Goal: Task Accomplishment & Management: Manage account settings

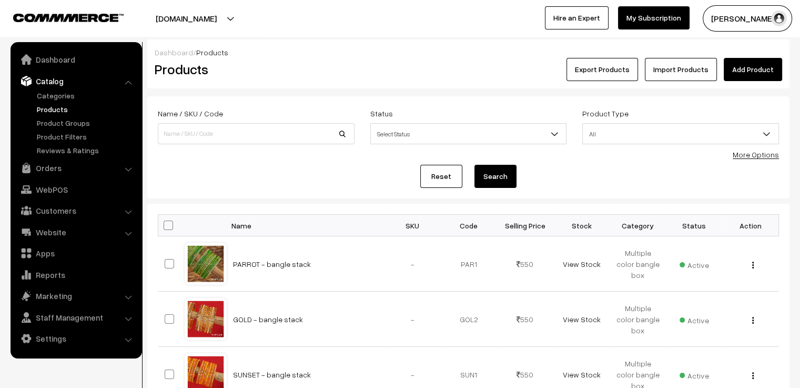
click at [763, 71] on link "Add Product" at bounding box center [753, 69] width 58 height 23
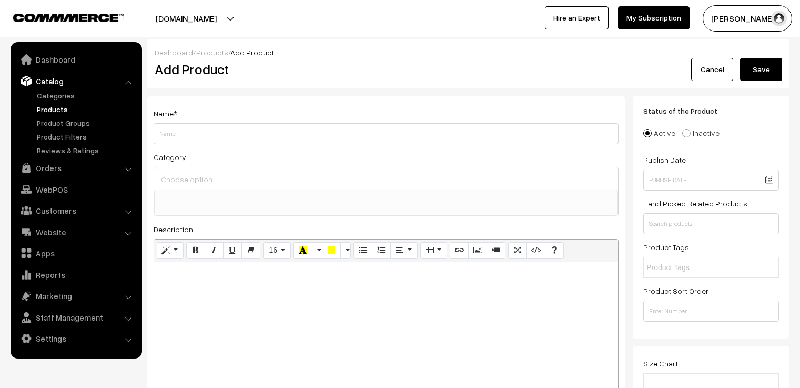
select select
click at [305, 130] on input "Weight" at bounding box center [386, 133] width 465 height 21
type input "Yaashvi - 26 Colour Bangle Box"
click at [276, 172] on input at bounding box center [385, 178] width 455 height 15
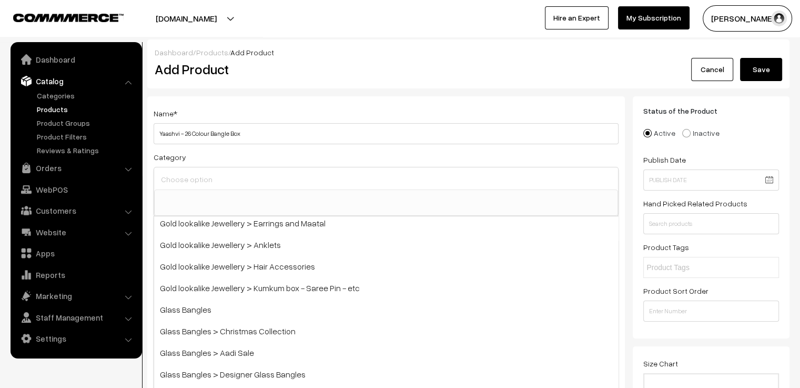
scroll to position [306, 0]
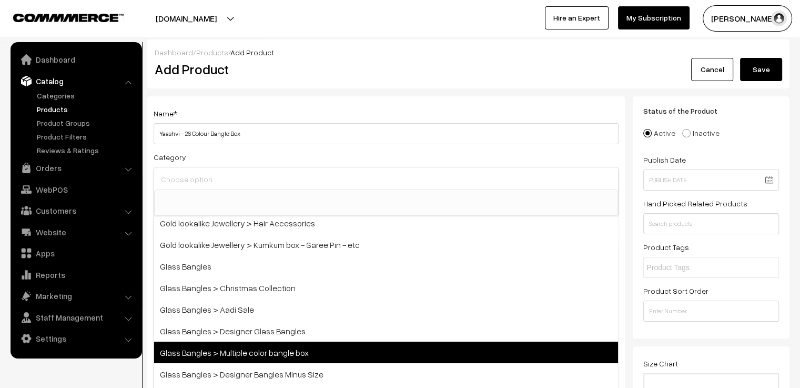
click at [285, 349] on span "Glass Bangles > Multiple color bangle box" at bounding box center [386, 352] width 464 height 22
select select "5"
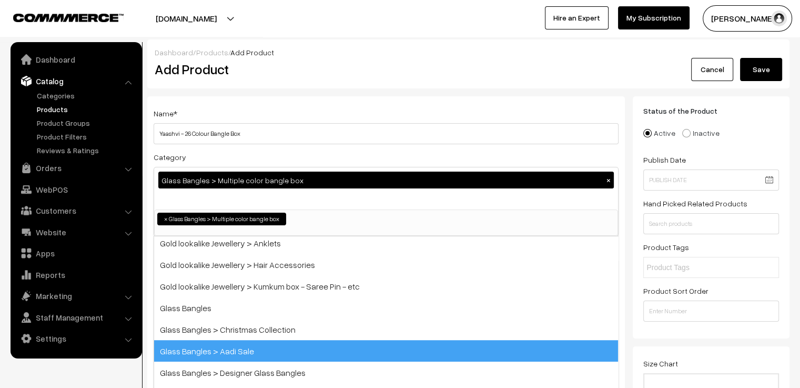
scroll to position [152, 0]
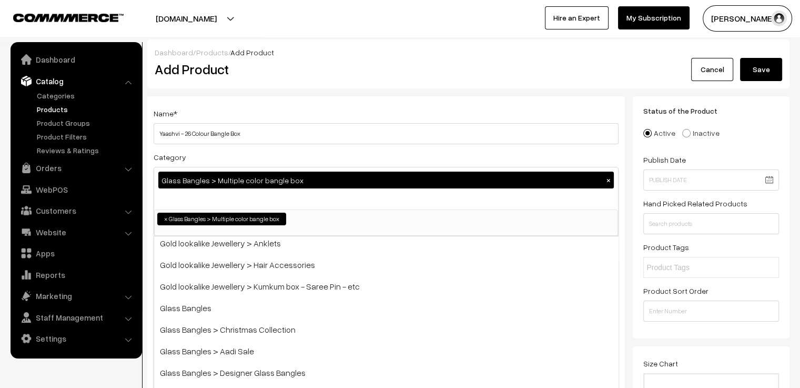
click at [276, 155] on div "Category Glass Bangles > Multiple color bangle box × Bangles Bangles > Gold pol…" at bounding box center [386, 193] width 465 height 86
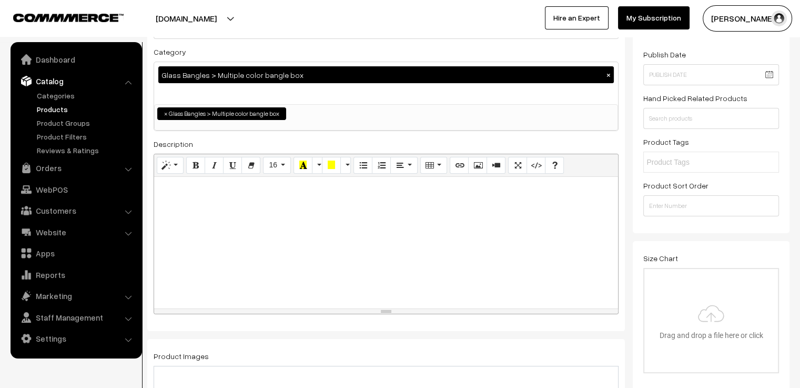
scroll to position [158, 0]
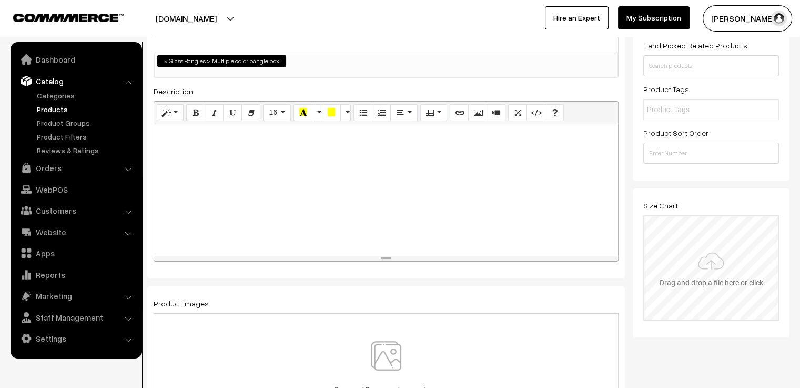
click at [697, 260] on input "file" at bounding box center [711, 267] width 134 height 103
type input "C:\fakepath\size chart new website.jpg"
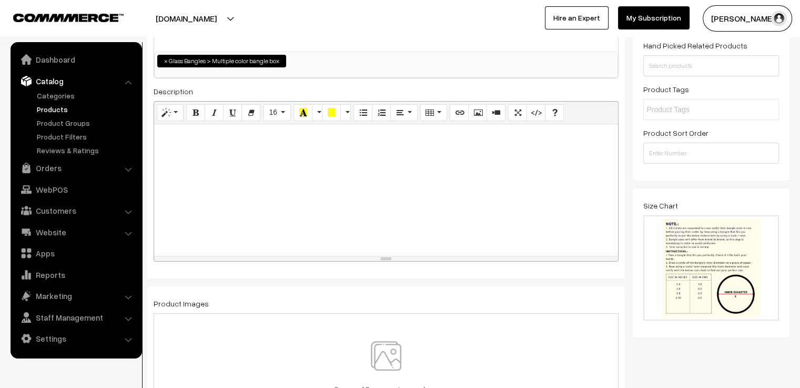
click at [275, 149] on div at bounding box center [386, 189] width 464 height 131
paste div
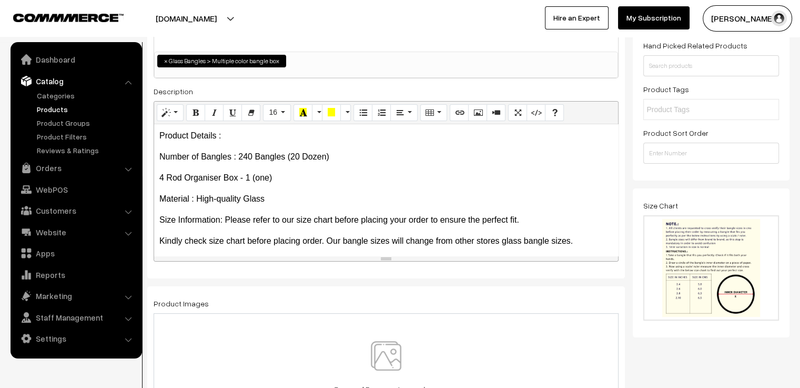
click at [436, 159] on p "Number of Bangles : 240 Bangles (20 Dozen)" at bounding box center [385, 156] width 453 height 13
click at [249, 156] on p "Number of Bangles : 240 Bangles (20 Dozen)" at bounding box center [385, 156] width 453 height 13
click at [299, 155] on p "Number of Bangles : 312 Bangles (20 Dozen)" at bounding box center [385, 156] width 453 height 13
drag, startPoint x: 292, startPoint y: 180, endPoint x: 153, endPoint y: 168, distance: 140.0
click at [153, 168] on div "Name * Yaashvi - 26 Colour Bangle Box Category Glass Bangles > Multiple color b…" at bounding box center [386, 108] width 478 height 340
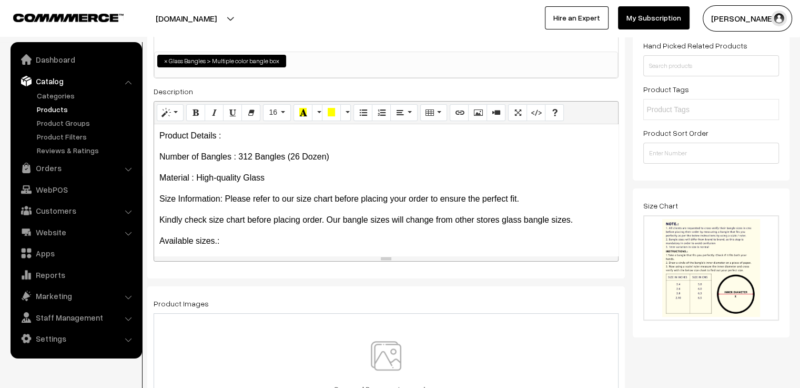
scroll to position [105, 0]
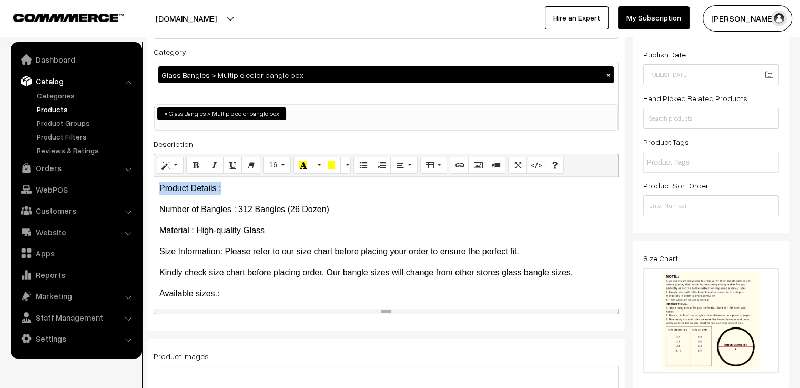
drag, startPoint x: 228, startPoint y: 190, endPoint x: 165, endPoint y: 174, distance: 65.7
click at [190, 160] on button "Bold (CTRL+B)" at bounding box center [195, 165] width 19 height 17
click at [246, 135] on div "Name * Yaashvi - 26 Colour Bangle Box Category Glass Bangles > Multiple color b…" at bounding box center [386, 161] width 478 height 340
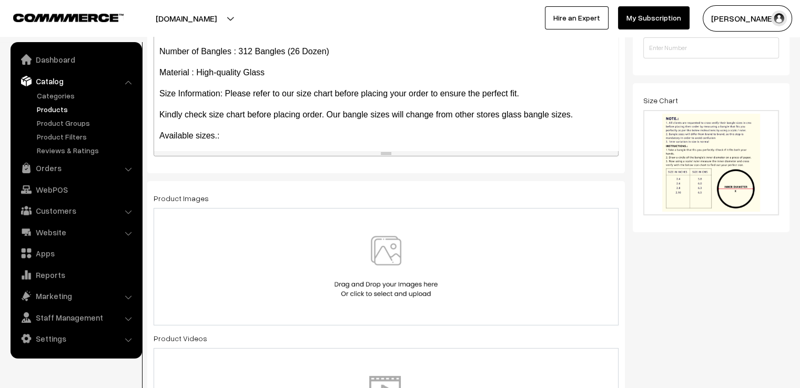
scroll to position [316, 0]
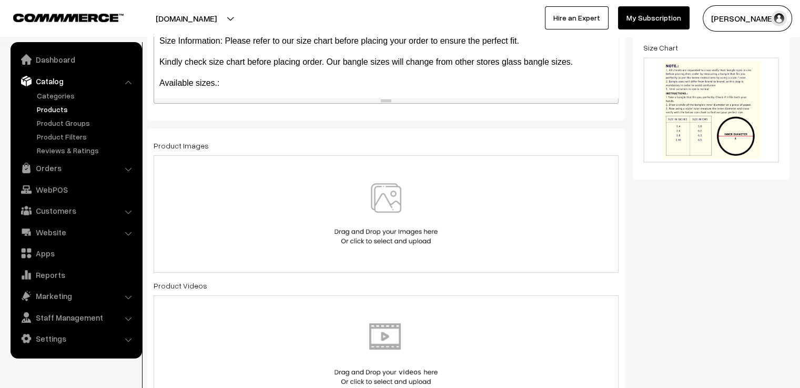
click at [375, 201] on img at bounding box center [386, 214] width 108 height 62
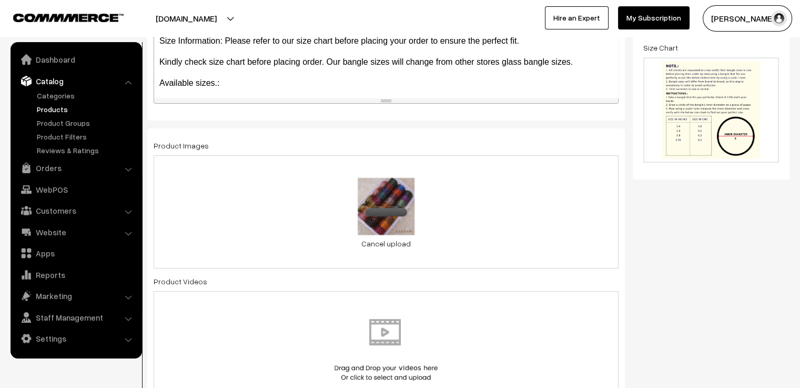
click at [482, 215] on div "0.4 MB 0.jpg Check Error Cancel upload" at bounding box center [386, 211] width 465 height 113
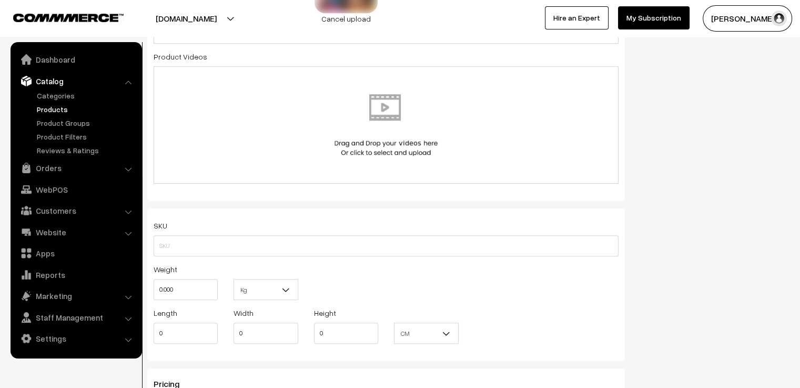
scroll to position [684, 0]
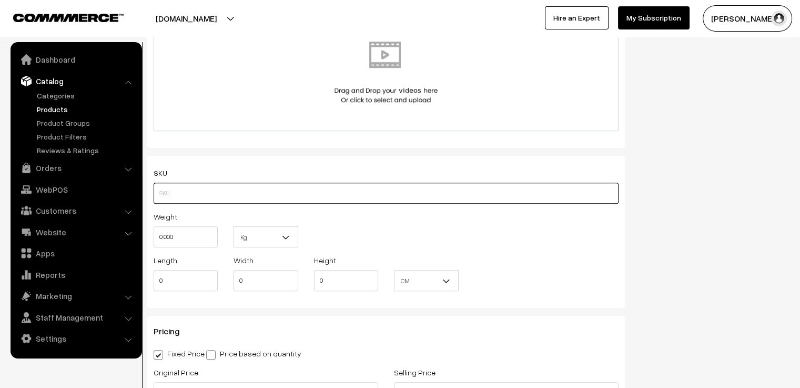
click at [331, 193] on input "text" at bounding box center [386, 193] width 465 height 21
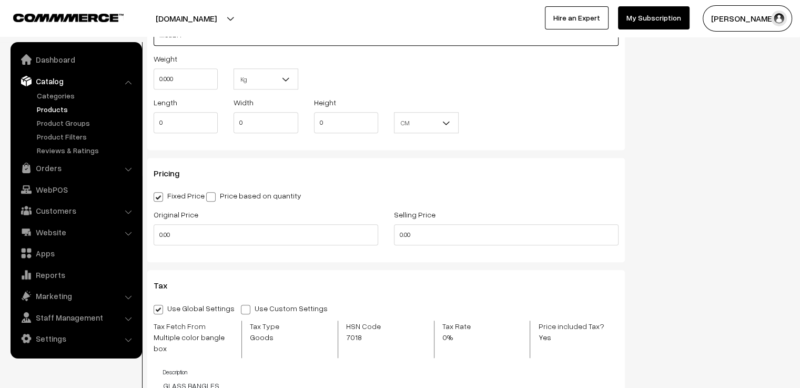
scroll to position [894, 0]
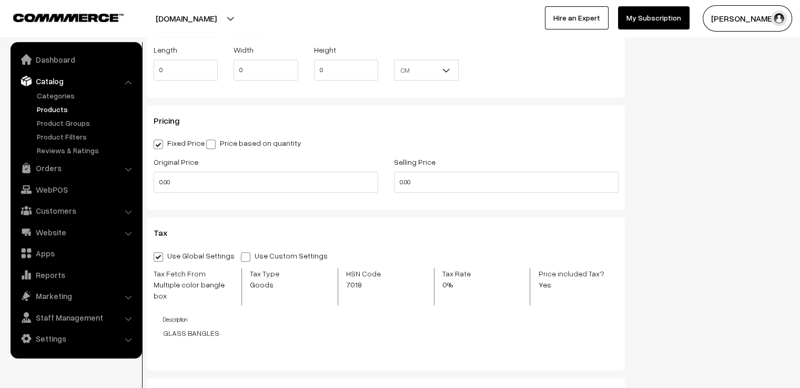
type input "MCGBY1"
drag, startPoint x: 183, startPoint y: 183, endPoint x: 125, endPoint y: 166, distance: 60.8
click at [126, 178] on body "Thank you for showing interest. Our team will call you shortly. Close varnambya…" at bounding box center [400, 101] width 800 height 1990
type input "6500"
click at [358, 23] on div at bounding box center [198, 18] width 390 height 26
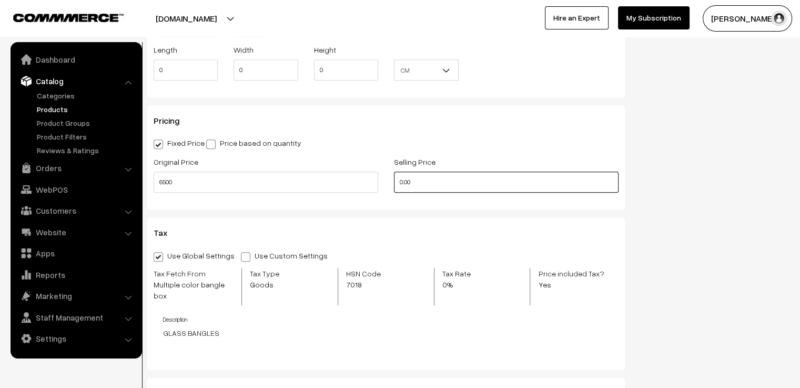
drag, startPoint x: 436, startPoint y: 188, endPoint x: 383, endPoint y: 143, distance: 69.0
click at [365, 175] on div "Original Price 6500 Selling Price 0.00" at bounding box center [386, 177] width 481 height 44
type input "5000"
click at [388, 230] on h3 "Tax" at bounding box center [386, 233] width 465 height 10
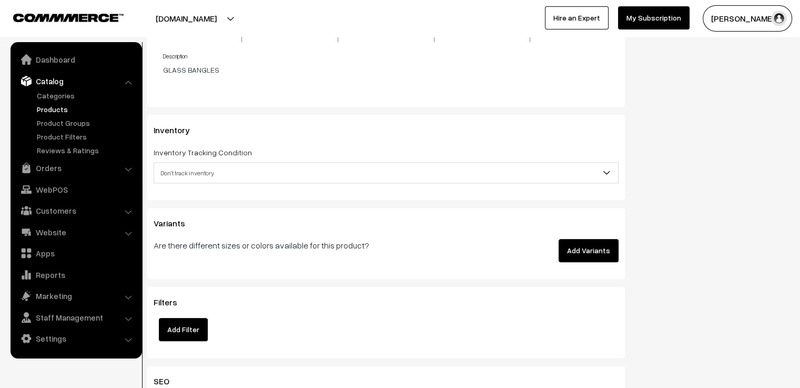
scroll to position [1210, 0]
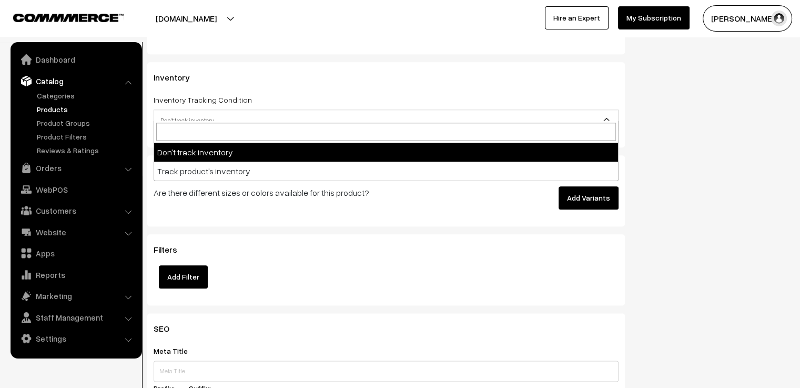
click at [338, 112] on span "Don't track inventory" at bounding box center [386, 120] width 464 height 18
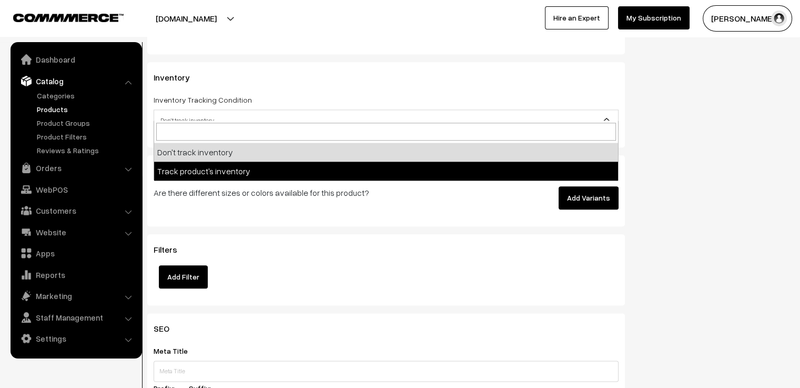
select select "2"
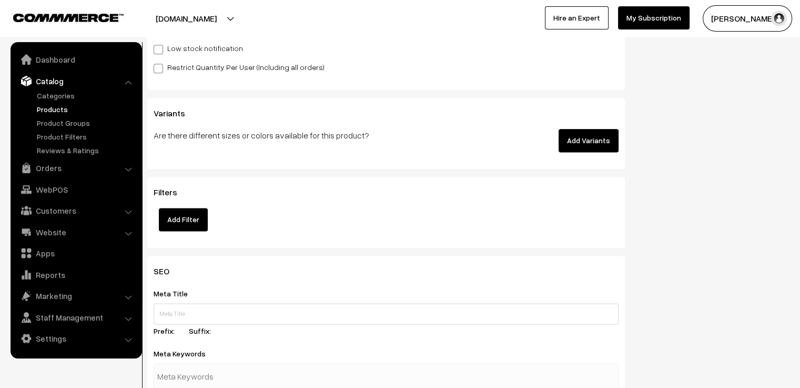
scroll to position [1420, 0]
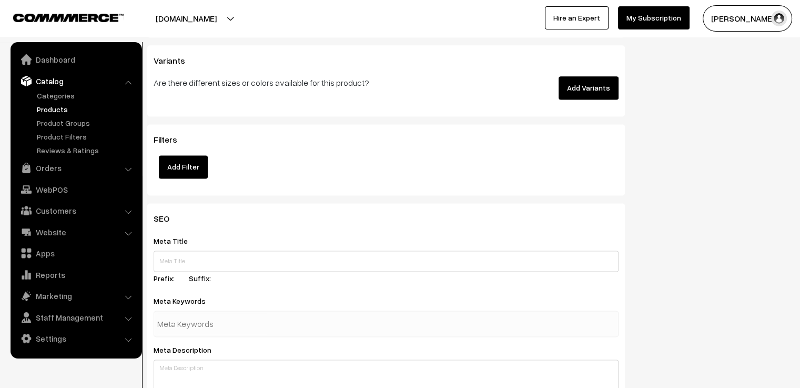
click at [582, 77] on button "Add Variants" at bounding box center [589, 87] width 60 height 23
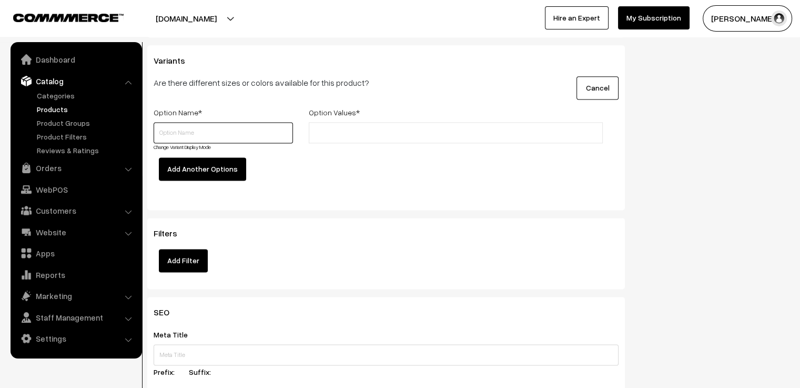
click at [190, 124] on input "text" at bounding box center [223, 132] width 139 height 21
type input "s"
type input "Size"
drag, startPoint x: 347, startPoint y: 123, endPoint x: 341, endPoint y: 118, distance: 7.9
click at [347, 127] on input "text" at bounding box center [358, 132] width 92 height 11
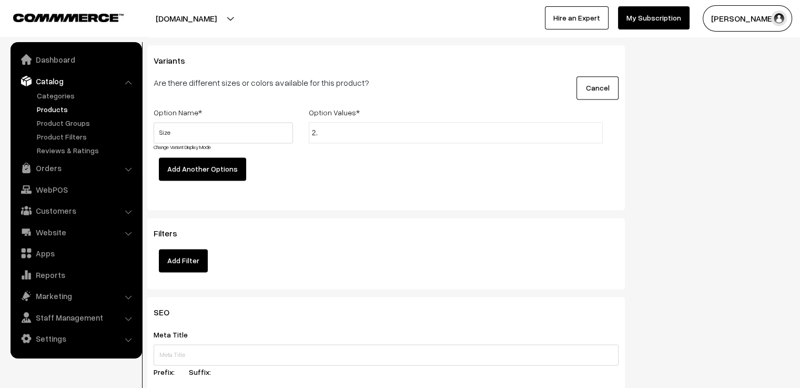
type input "2.4"
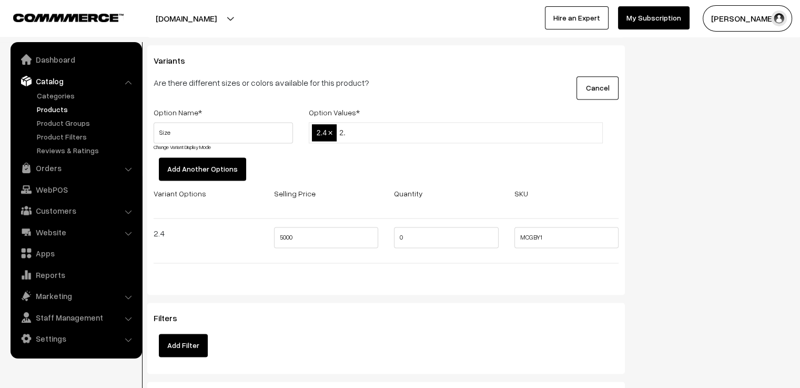
type input "2.6"
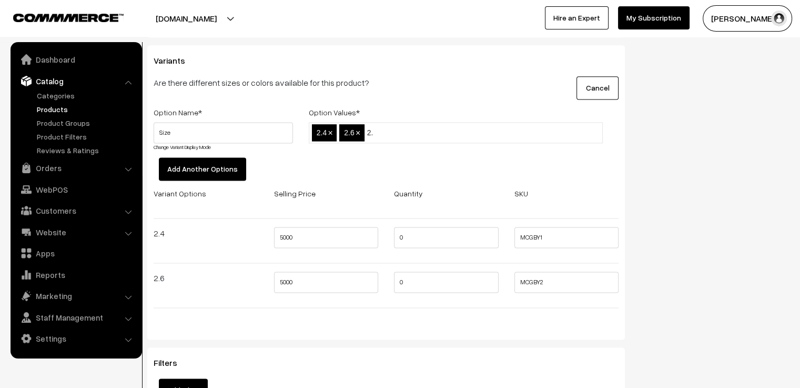
type input "2.8"
type input "2.10"
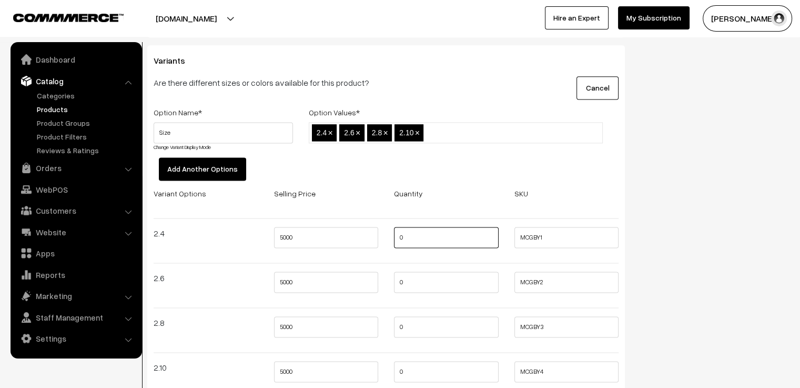
click at [420, 227] on input "0" at bounding box center [446, 237] width 105 height 21
type input "1"
click at [416, 271] on input "0" at bounding box center [446, 281] width 105 height 21
type input "1"
click at [417, 316] on input "0" at bounding box center [446, 326] width 105 height 21
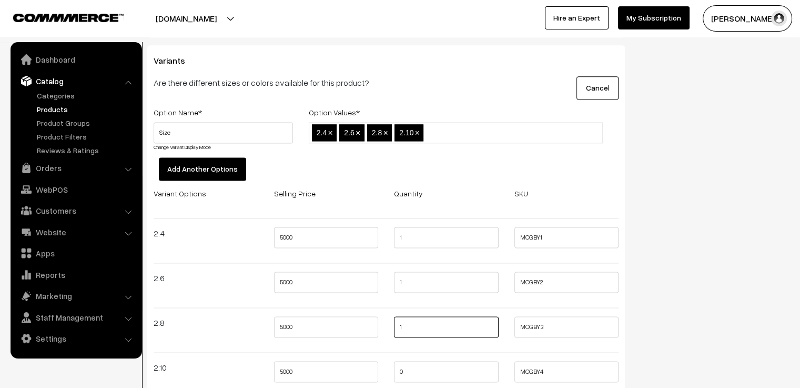
type input "1"
click at [413, 361] on input "0" at bounding box center [446, 371] width 105 height 21
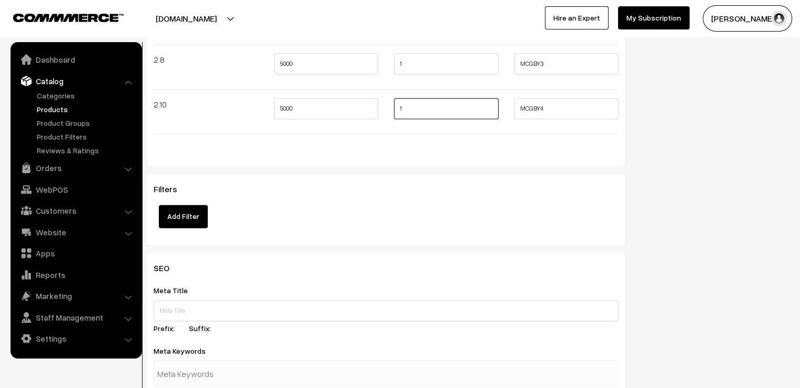
scroll to position [1841, 0]
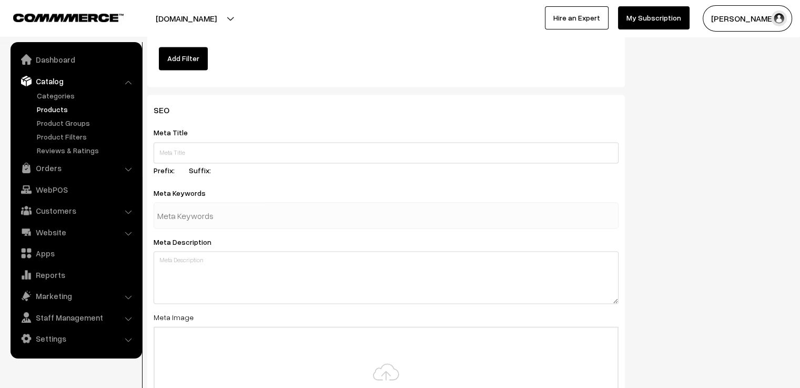
type input "1"
click at [250, 142] on input "text" at bounding box center [386, 152] width 465 height 21
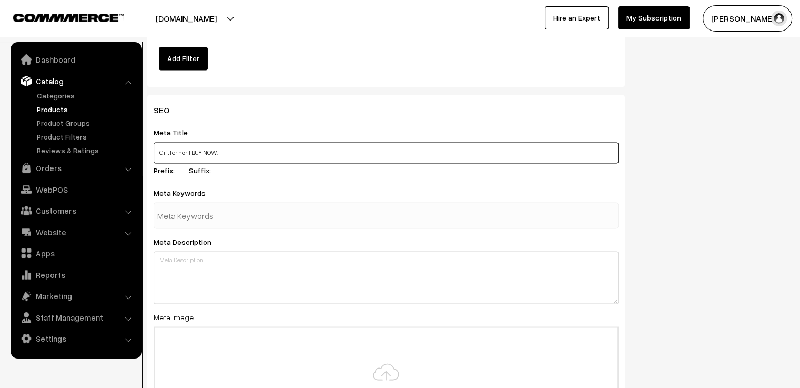
scroll to position [1894, 0]
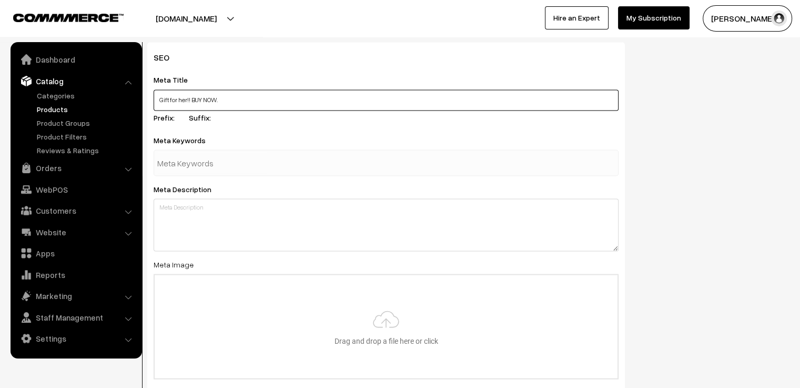
type input "Gift for her!! BUY NOW."
click at [245, 153] on input "text" at bounding box center [211, 162] width 109 height 21
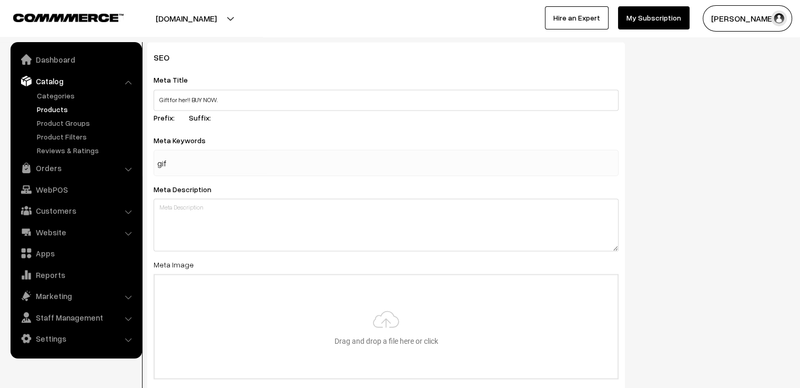
type input "gift"
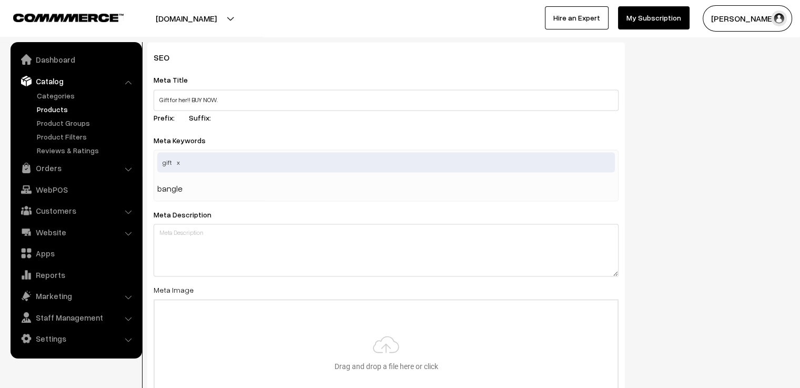
type input "bangles"
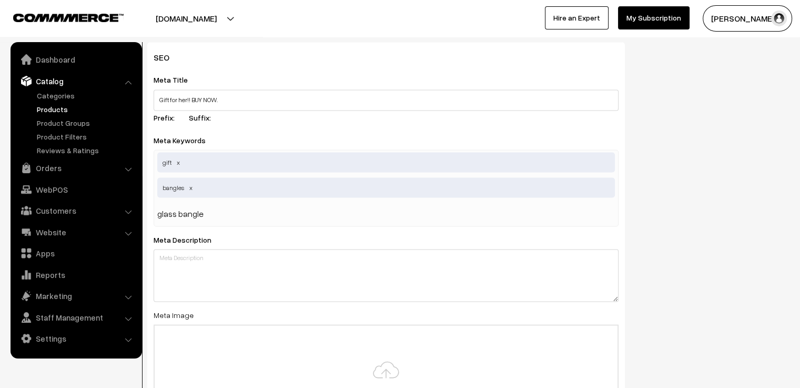
type input "glass bangles"
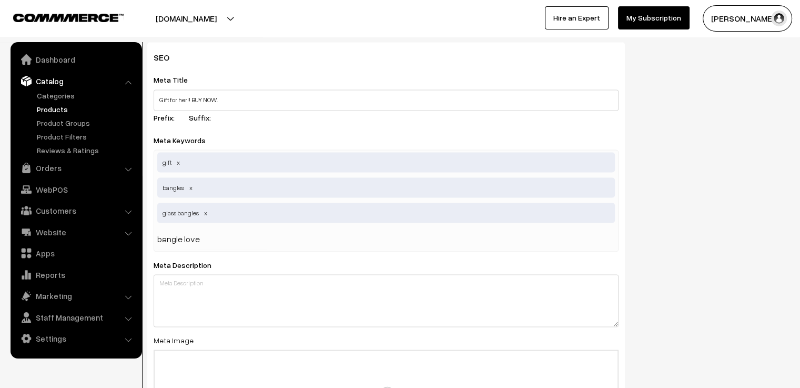
type input "bangle lover"
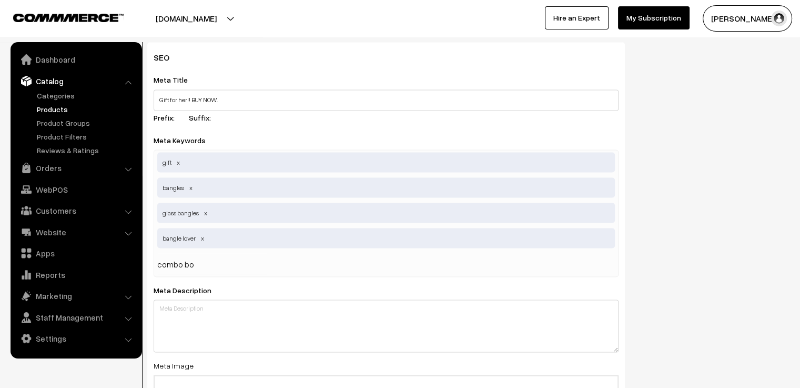
type input "combo box"
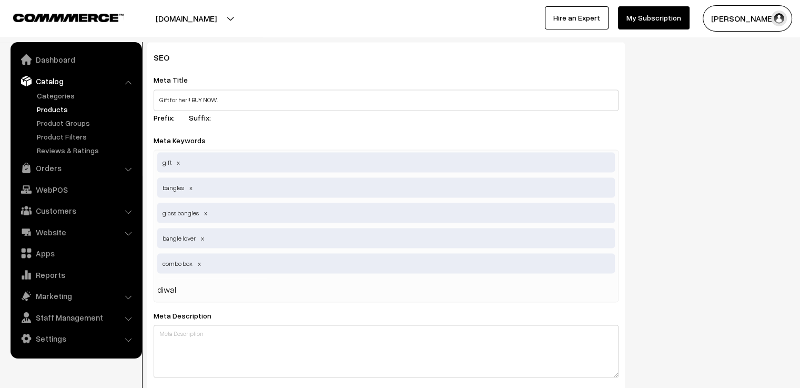
type input "diwali"
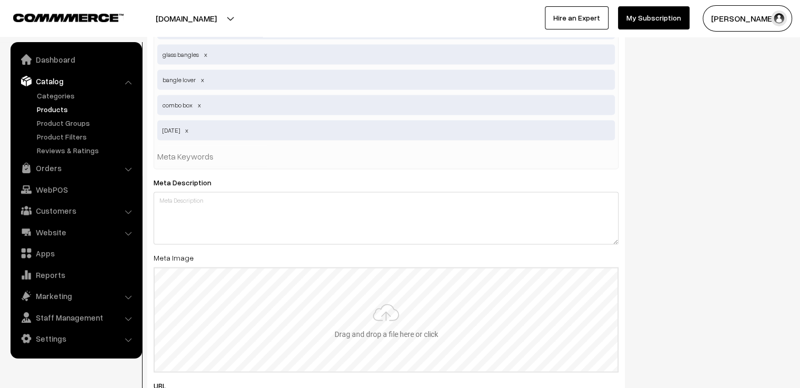
scroll to position [2156, 0]
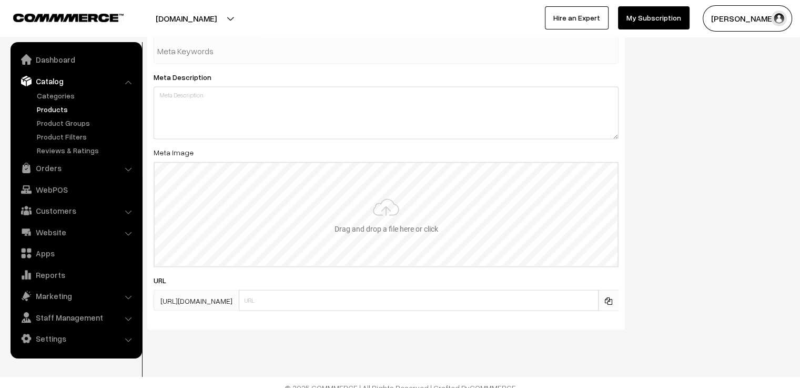
click at [380, 199] on input "file" at bounding box center [386, 214] width 463 height 103
type input "C:\fakepath\0.jpg"
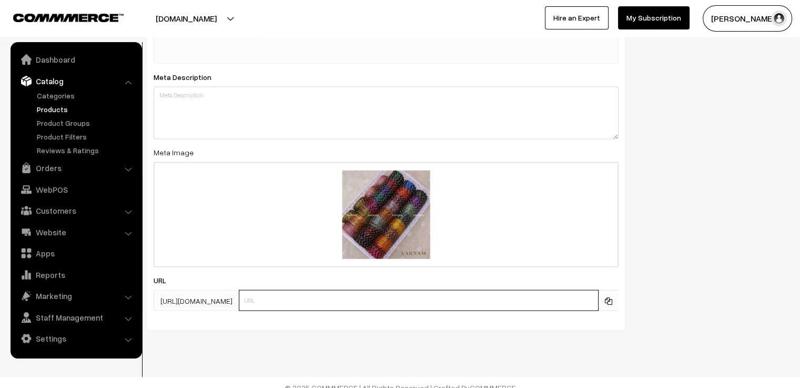
click at [323, 290] on input "text" at bounding box center [419, 300] width 360 height 21
type input "y1"
click at [717, 251] on div "SEO Meta Title Gift for her!! BUY NOW. Prefix: Suffix: Meta Keywords gift,bangl…" at bounding box center [468, 58] width 658 height 559
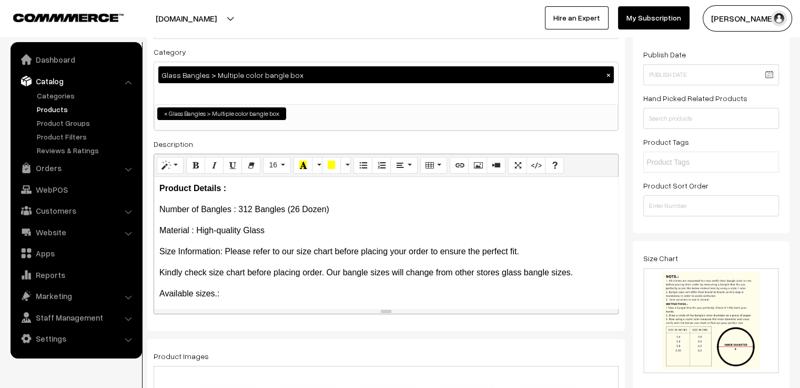
scroll to position [0, 0]
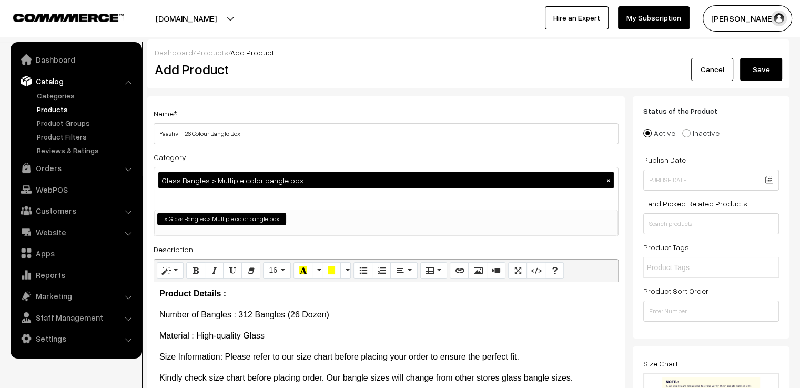
click at [758, 69] on button "Save" at bounding box center [761, 69] width 42 height 23
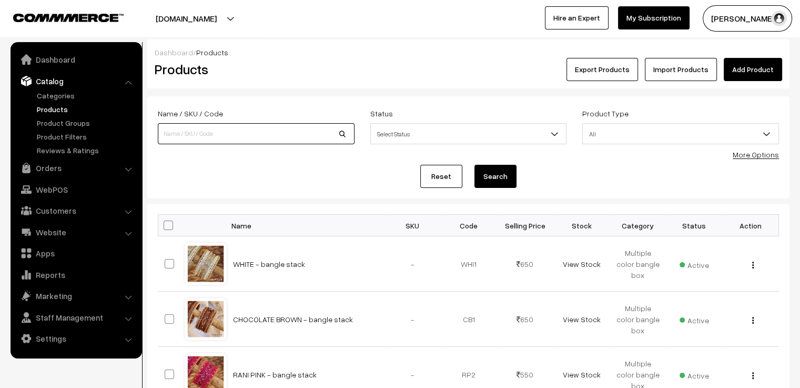
click at [236, 137] on input at bounding box center [256, 133] width 197 height 21
type input "bangle box"
click at [474, 165] on button "Search" at bounding box center [495, 176] width 42 height 23
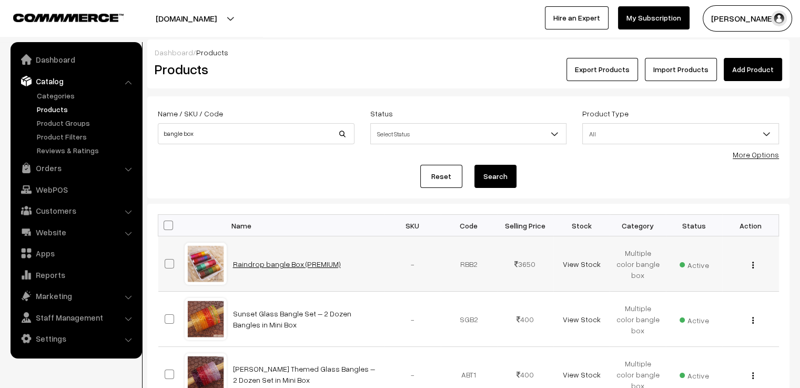
click at [310, 267] on link "Raindrop bangle Box (PREMIUM)" at bounding box center [287, 263] width 108 height 9
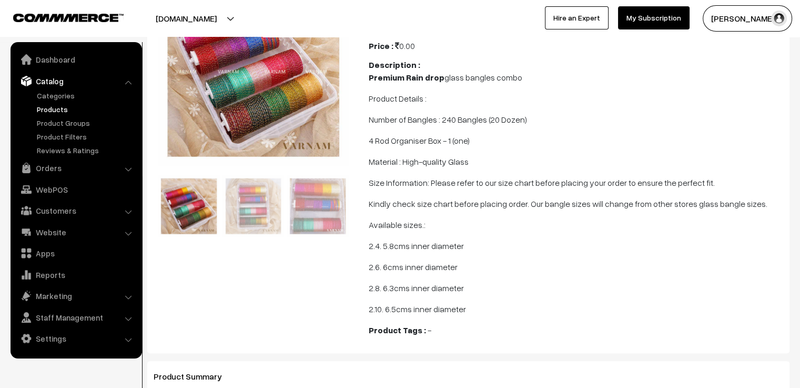
scroll to position [210, 0]
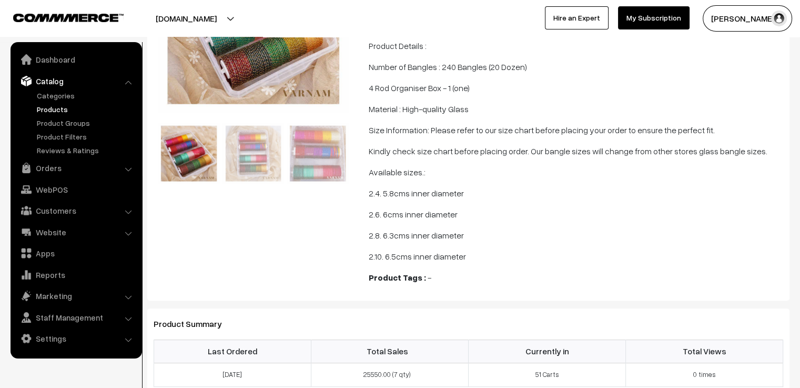
drag, startPoint x: 370, startPoint y: 46, endPoint x: 492, endPoint y: 258, distance: 244.8
click at [492, 258] on span "Premium Rain drop glass bangles combo Product Details : Number of Bangles : 240…" at bounding box center [576, 140] width 414 height 244
copy span "Product Details : Number of Bangles : 240 Bangles (20 Dozen) 4 Rod Organiser Bo…"
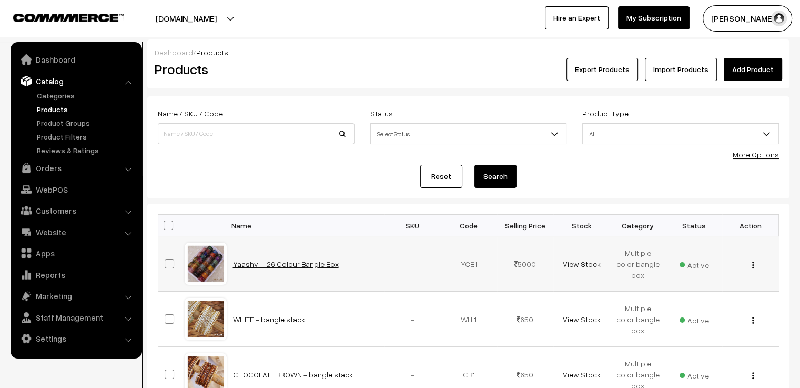
click at [255, 261] on link "Yaashvi - 26 Colour Bangle Box" at bounding box center [286, 263] width 106 height 9
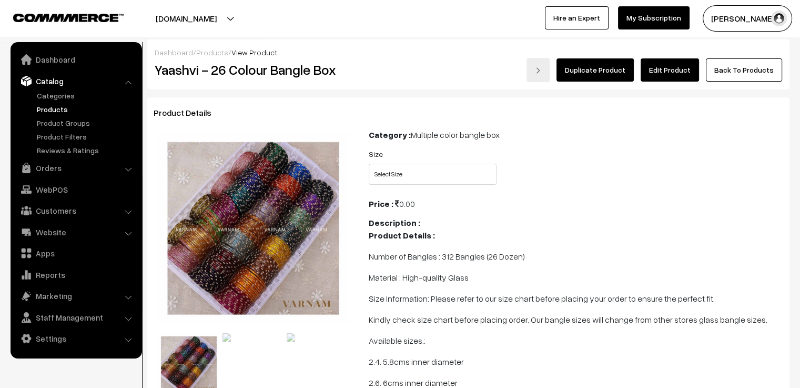
click at [655, 66] on link "Edit Product" at bounding box center [670, 69] width 58 height 23
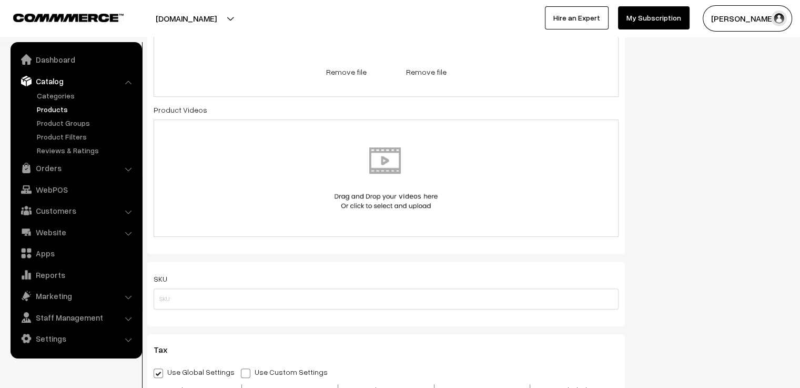
scroll to position [421, 0]
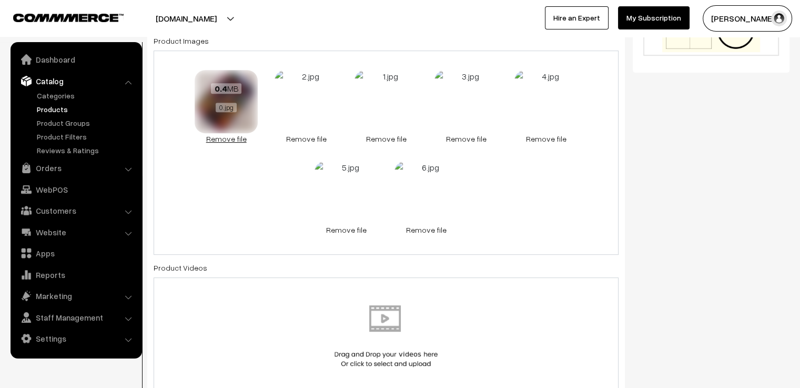
click at [228, 137] on link "Remove file" at bounding box center [226, 138] width 63 height 11
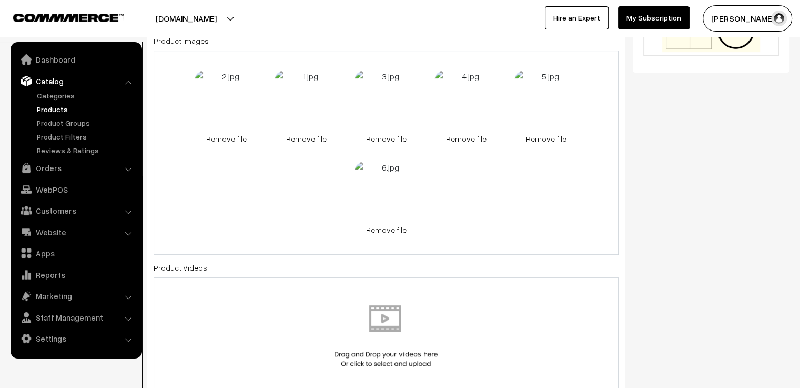
click at [228, 137] on link "Remove file" at bounding box center [226, 138] width 63 height 11
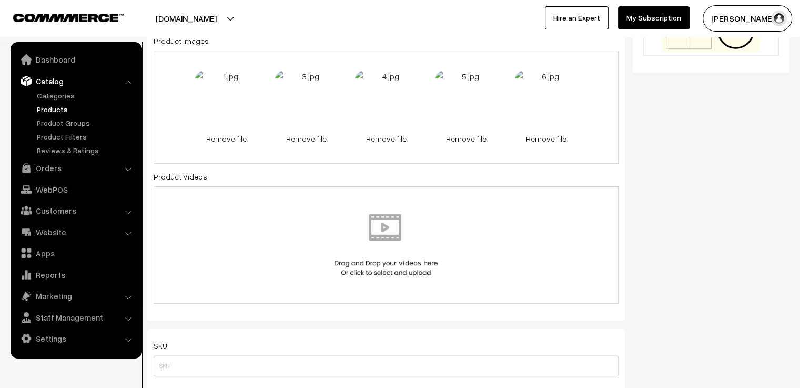
click at [228, 137] on link "Remove file" at bounding box center [226, 138] width 63 height 11
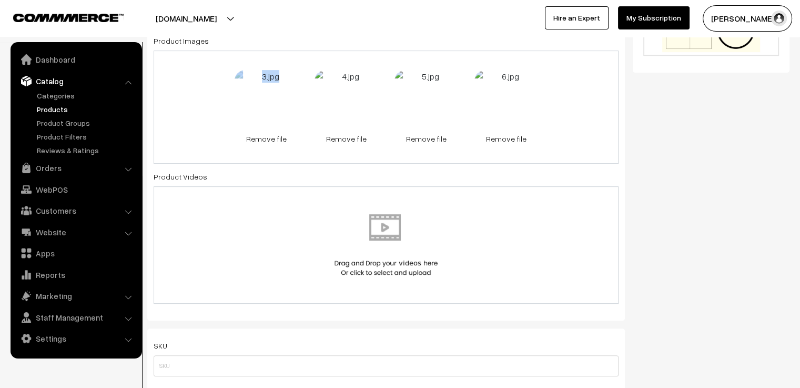
click at [228, 137] on div "0.3 MB 3.jpg Check Error Remove file 0.3 MB 4.jpg Check Error Remove file 0.3 M…" at bounding box center [386, 106] width 465 height 113
click at [269, 140] on link "Remove file" at bounding box center [266, 138] width 63 height 11
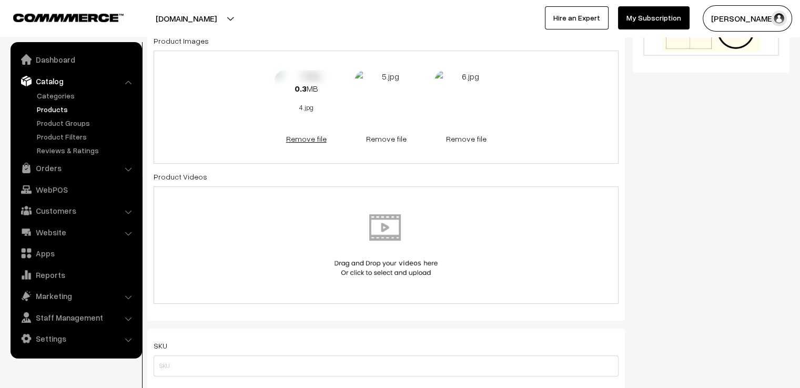
click at [311, 139] on link "Remove file" at bounding box center [306, 138] width 63 height 11
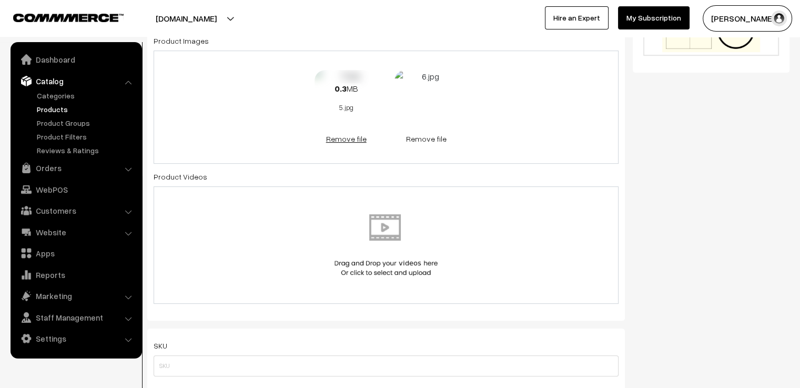
click at [348, 139] on link "Remove file" at bounding box center [346, 138] width 63 height 11
click at [390, 140] on link "Remove file" at bounding box center [386, 138] width 63 height 11
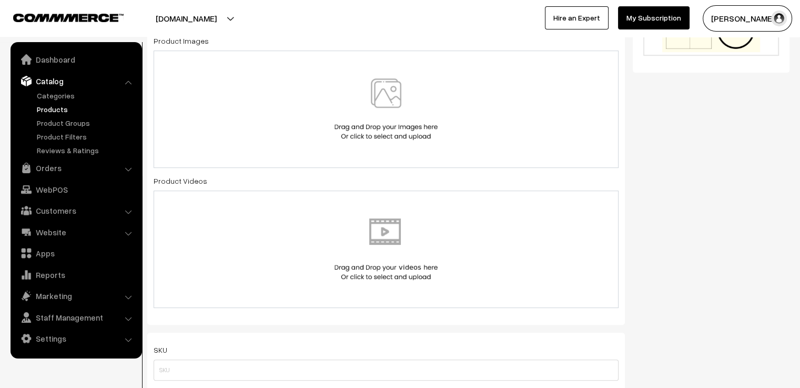
click at [380, 127] on img at bounding box center [386, 109] width 108 height 62
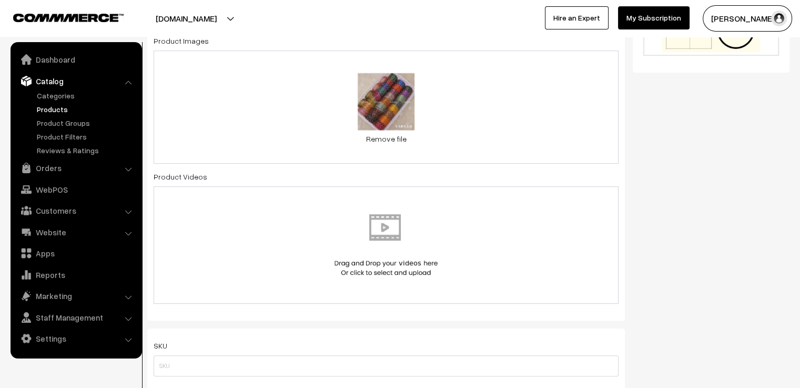
click at [468, 100] on div "1.6 MB 0.jpg Check Error Remove file" at bounding box center [386, 106] width 465 height 113
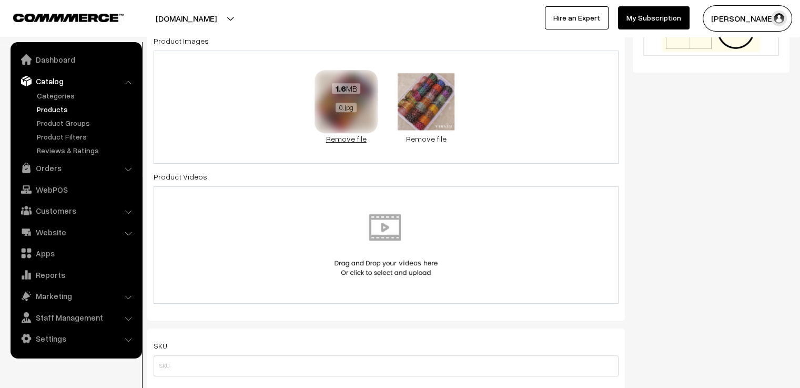
click at [342, 138] on link "Remove file" at bounding box center [346, 138] width 63 height 11
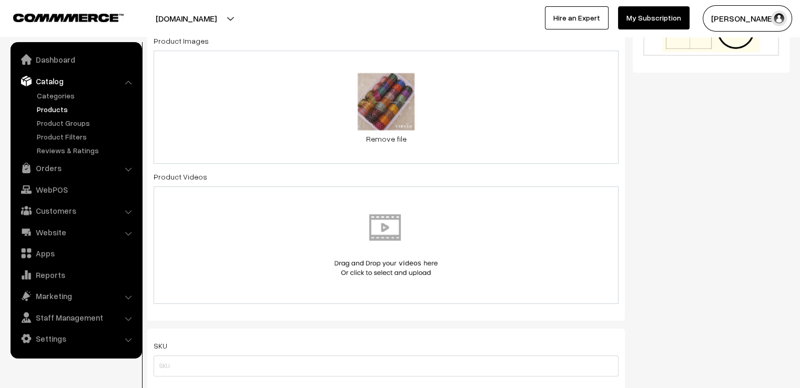
click at [456, 104] on div "0.4 MB 0.jpg Check Error Remove file" at bounding box center [386, 106] width 465 height 113
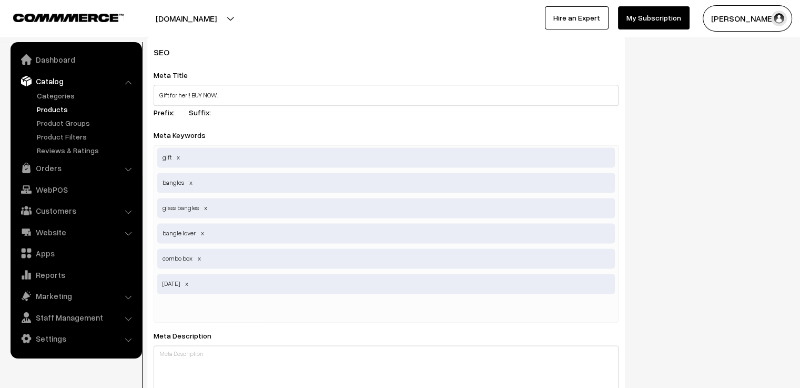
scroll to position [1656, 0]
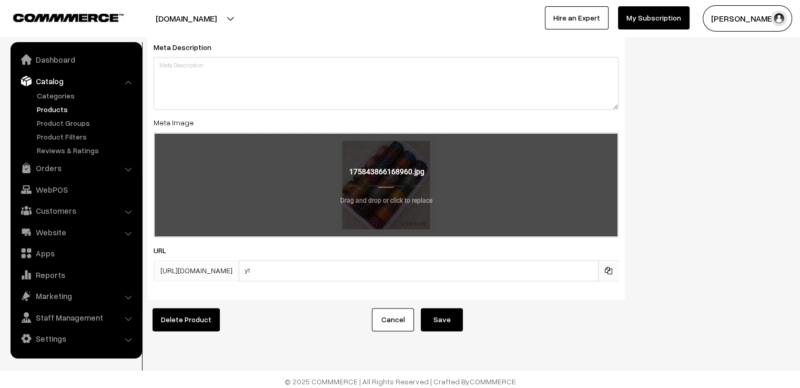
click at [421, 197] on input "file" at bounding box center [386, 184] width 463 height 103
type input "C:\fakepath\0.jpg"
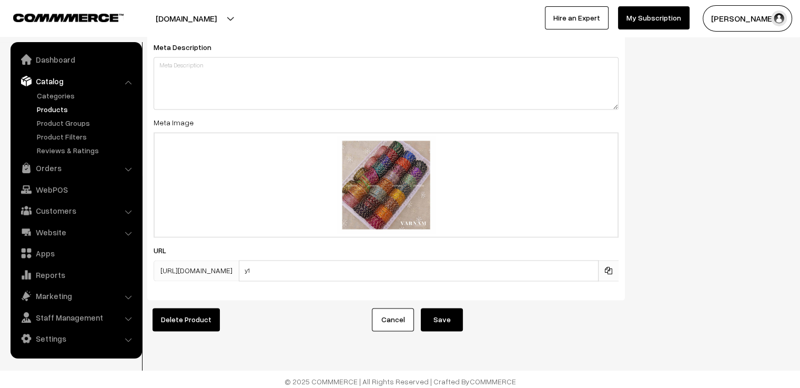
click at [440, 308] on button "Save" at bounding box center [442, 319] width 42 height 23
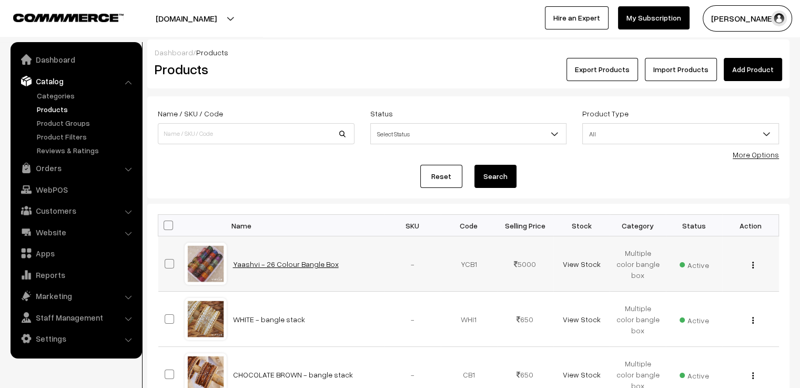
click at [284, 262] on link "Yaashvi - 26 Colour Bangle Box" at bounding box center [286, 263] width 106 height 9
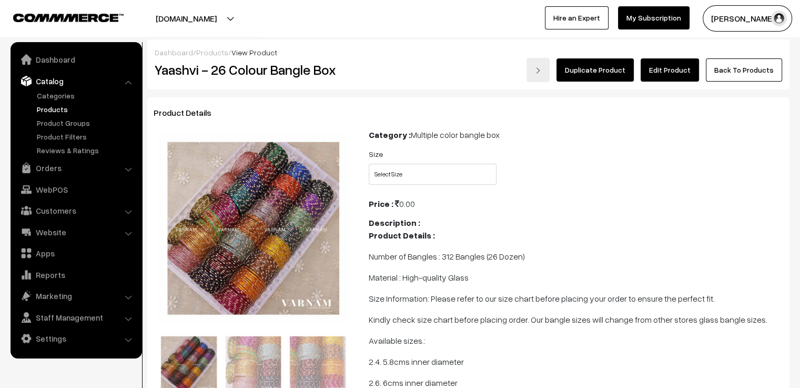
click at [683, 68] on link "Edit Product" at bounding box center [670, 69] width 58 height 23
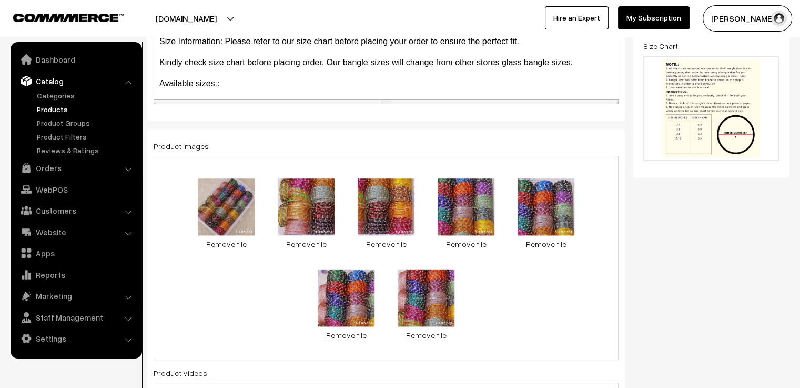
scroll to position [210, 0]
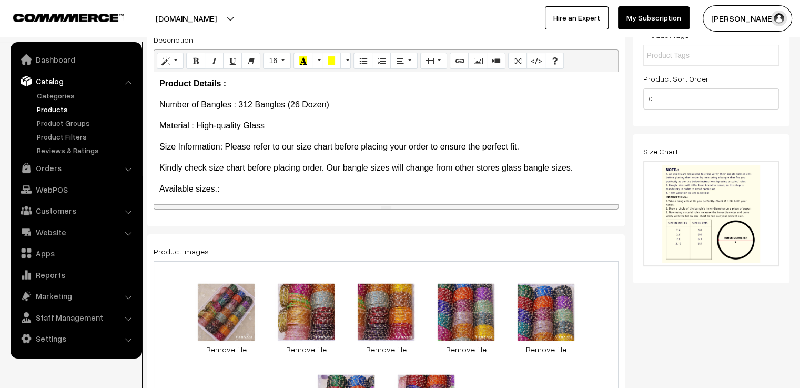
click at [271, 123] on p "Material : High-quality Glass" at bounding box center [385, 125] width 453 height 13
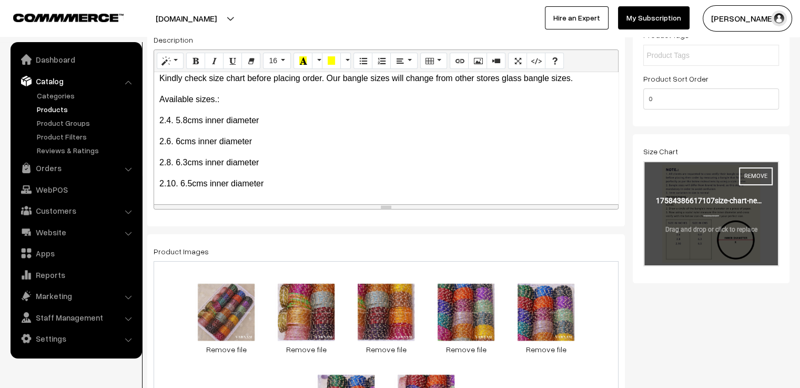
scroll to position [0, 0]
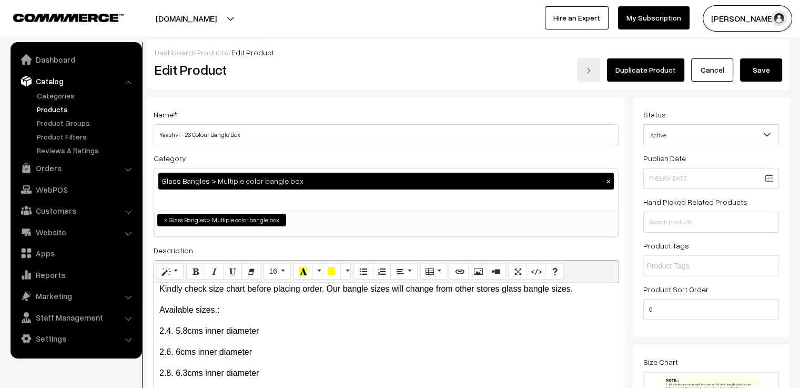
click at [756, 70] on button "Save" at bounding box center [761, 69] width 42 height 23
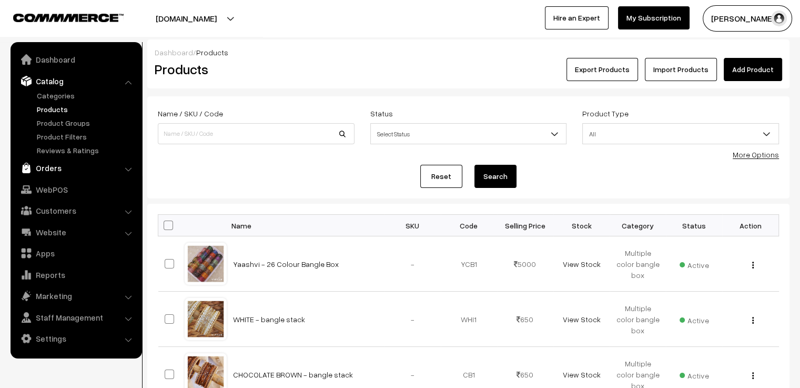
click at [47, 162] on link "Orders" at bounding box center [75, 167] width 125 height 19
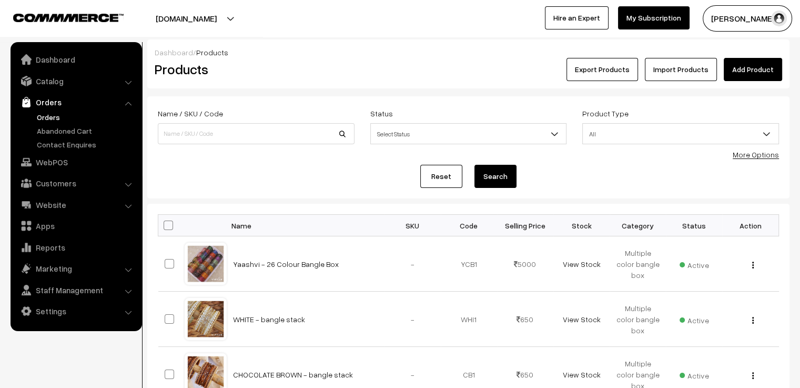
click at [45, 119] on link "Orders" at bounding box center [86, 117] width 104 height 11
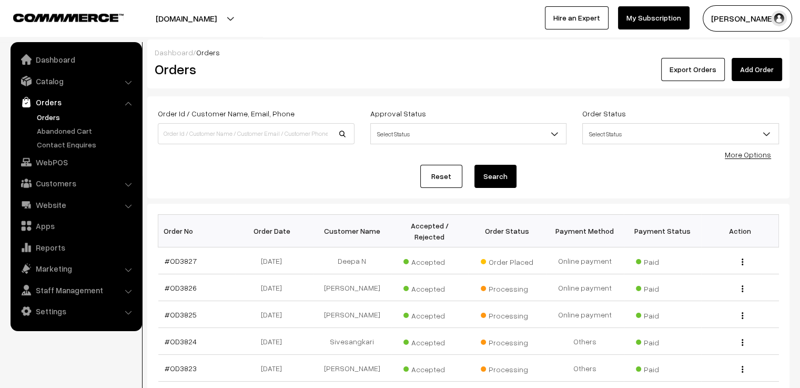
scroll to position [53, 0]
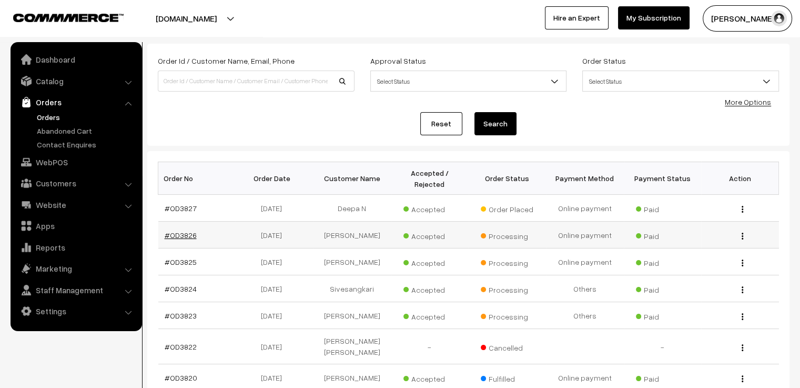
click at [186, 230] on link "#OD3826" at bounding box center [181, 234] width 32 height 9
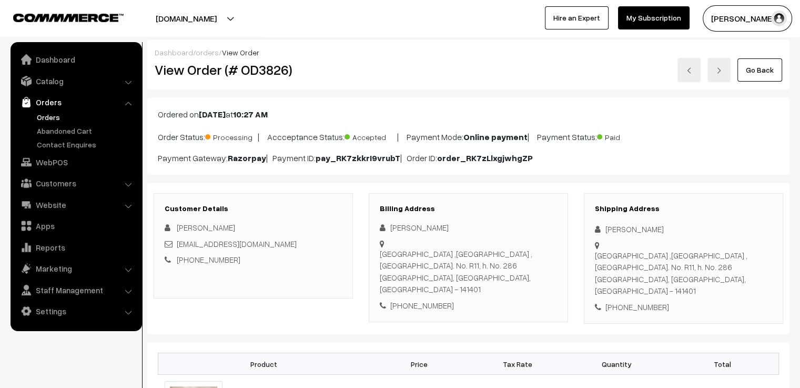
click at [696, 79] on link at bounding box center [688, 70] width 23 height 24
click at [761, 79] on link "Go Back" at bounding box center [759, 69] width 45 height 23
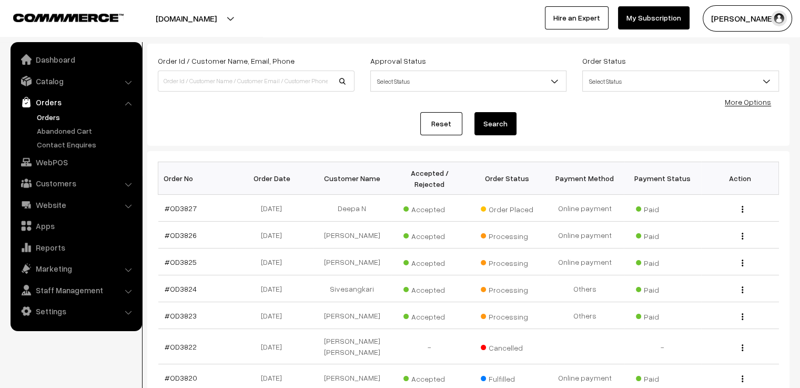
scroll to position [105, 0]
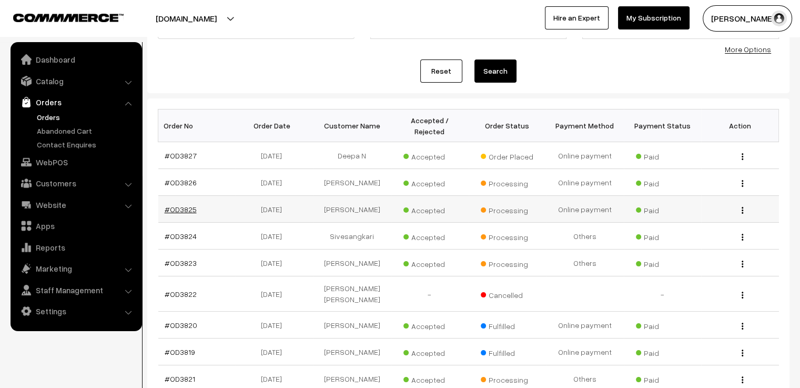
click at [187, 205] on link "#OD3825" at bounding box center [181, 209] width 32 height 9
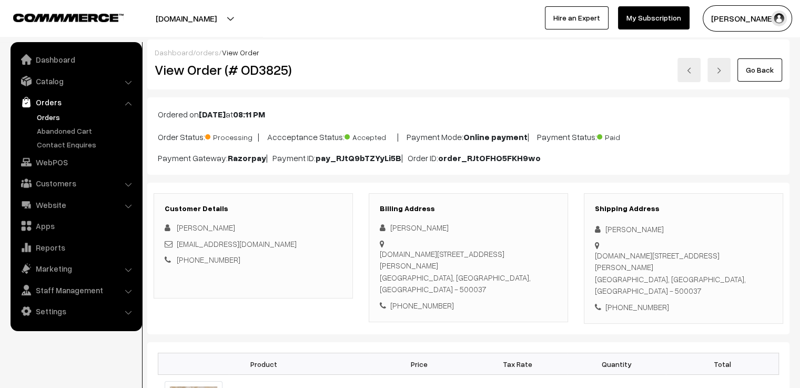
click at [717, 76] on link at bounding box center [718, 70] width 23 height 24
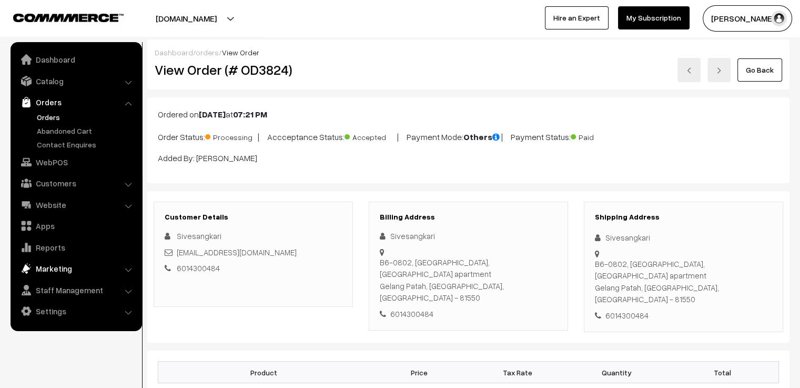
click at [70, 269] on link "Marketing" at bounding box center [75, 268] width 125 height 19
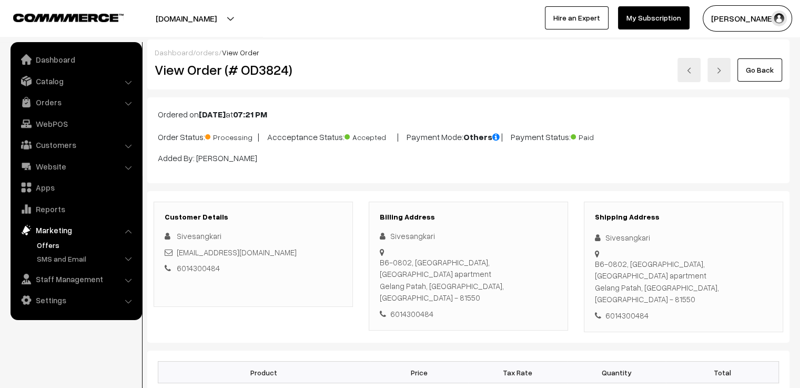
click at [46, 247] on link "Offers" at bounding box center [86, 244] width 104 height 11
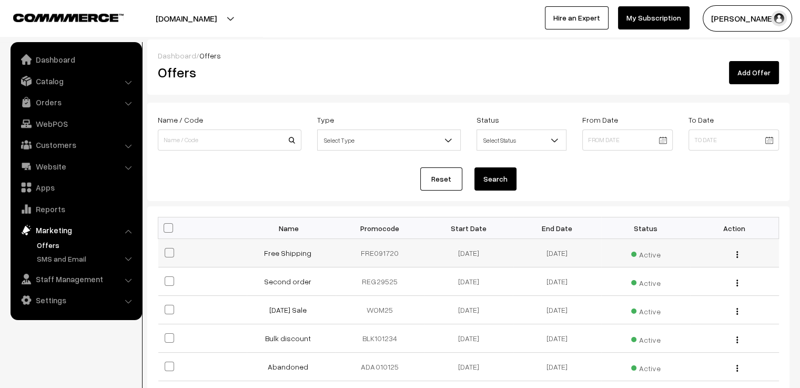
click at [166, 254] on span at bounding box center [169, 252] width 9 height 9
click at [166, 249] on input "checkbox" at bounding box center [162, 245] width 7 height 7
checkbox input "true"
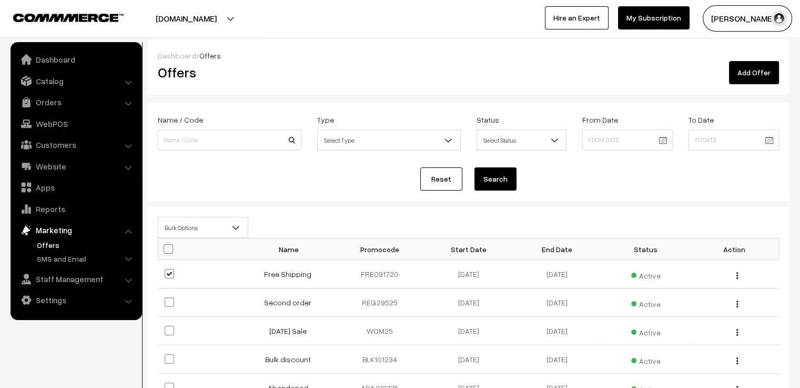
click at [227, 227] on span "Bulk Options" at bounding box center [202, 227] width 89 height 18
click at [228, 227] on span "Bulk Options" at bounding box center [202, 227] width 89 height 18
click at [736, 276] on button "button" at bounding box center [737, 275] width 3 height 8
click at [691, 288] on link "Edit" at bounding box center [689, 289] width 89 height 23
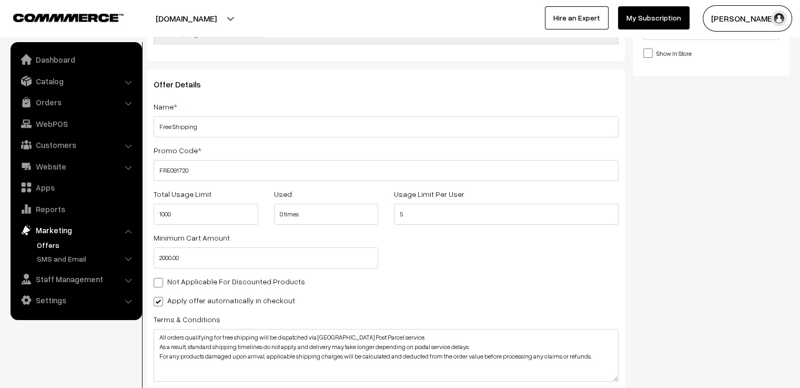
scroll to position [53, 0]
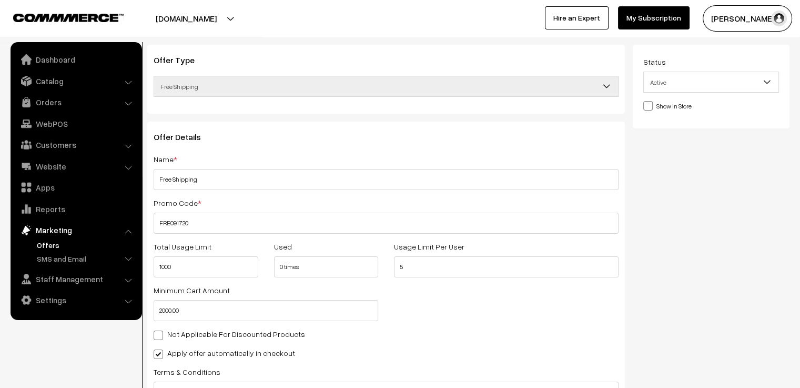
click at [650, 106] on span at bounding box center [647, 105] width 9 height 9
click at [650, 106] on input "Show In Store" at bounding box center [646, 105] width 7 height 7
checkbox input "true"
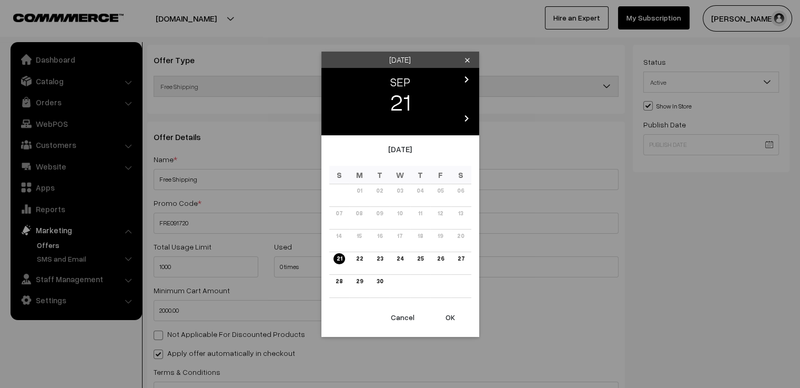
click at [770, 147] on body "Thank you for showing interest. Our team will call you shortly. Close varnambya…" at bounding box center [400, 335] width 800 height 776
click at [452, 317] on button "OK" at bounding box center [450, 317] width 42 height 23
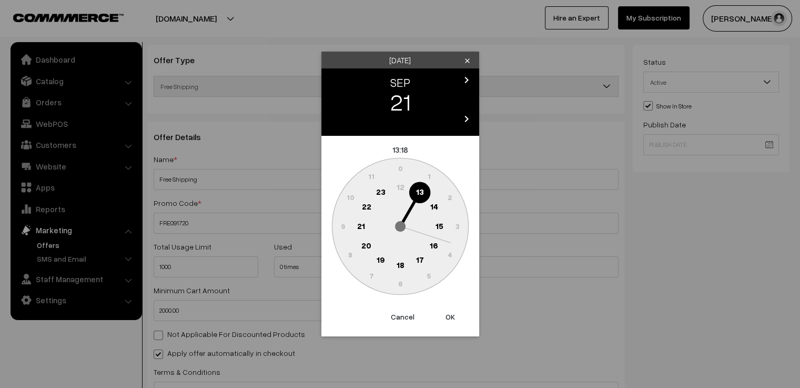
click at [447, 313] on button "OK" at bounding box center [450, 316] width 42 height 23
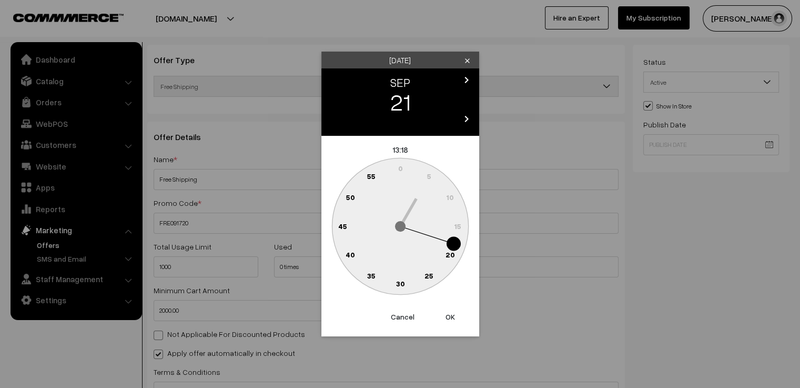
click at [449, 314] on button "OK" at bounding box center [450, 316] width 42 height 23
type input "21-09-2025 13:18"
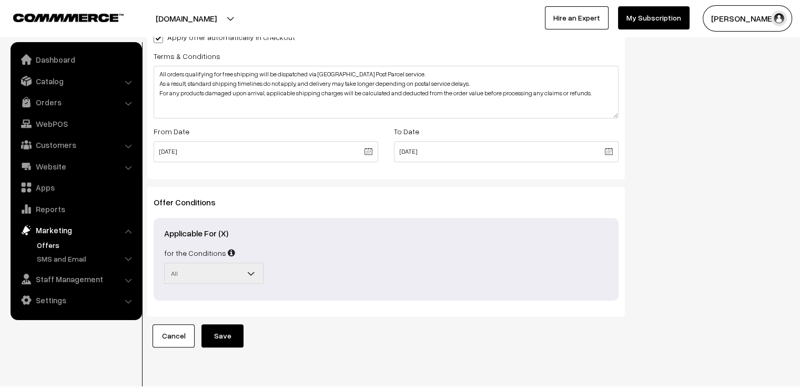
scroll to position [397, 0]
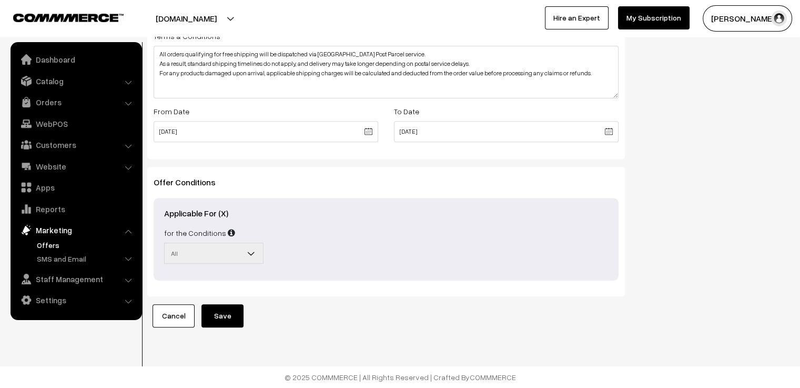
click at [231, 308] on button "Save" at bounding box center [222, 315] width 42 height 23
